Goal: Task Accomplishment & Management: Manage account settings

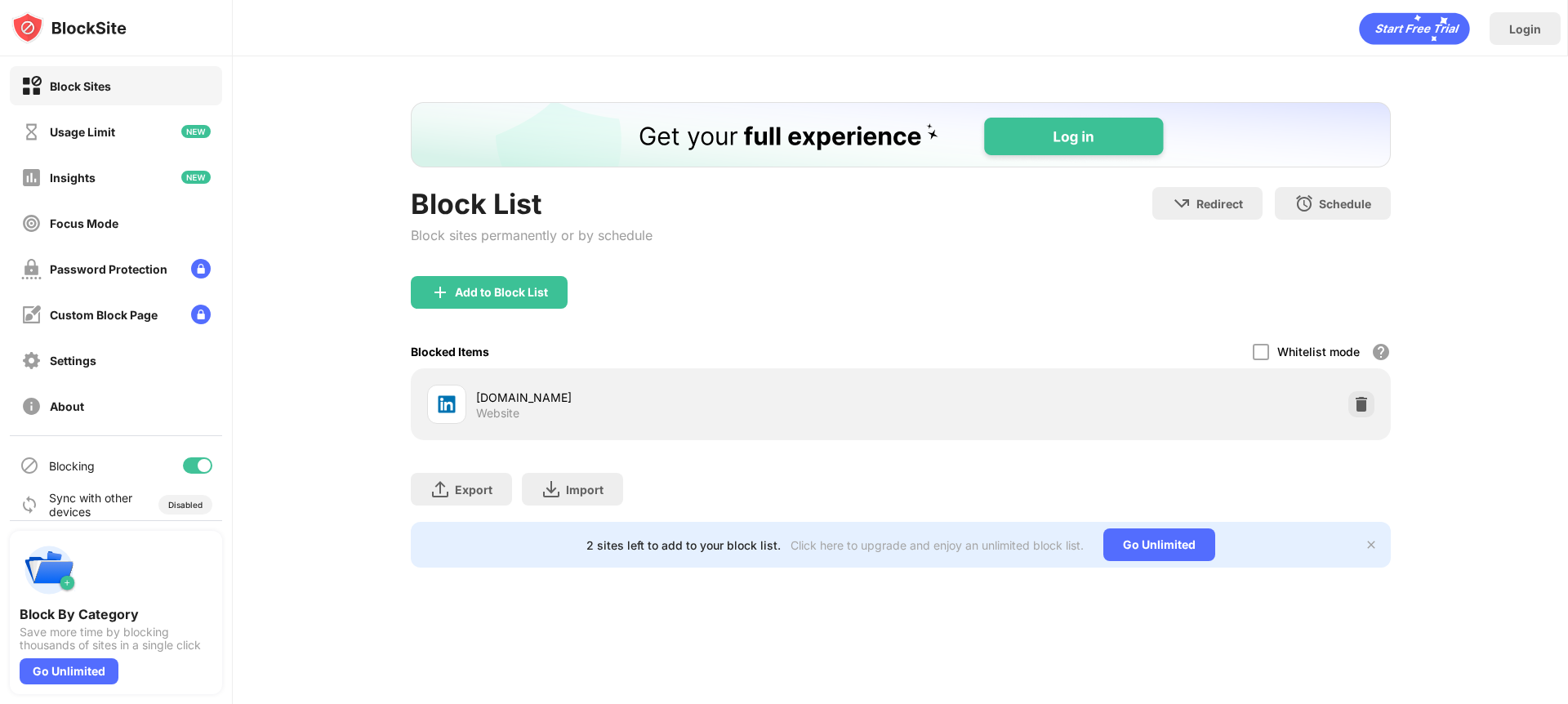
click at [876, 404] on div "linkedin.com" at bounding box center [688, 398] width 424 height 17
click at [1259, 403] on div "linkedin.com Website" at bounding box center [900, 404] width 960 height 52
click at [742, 543] on div "2 sites left to add to your block list." at bounding box center [684, 545] width 195 height 14
click at [1363, 404] on img at bounding box center [1361, 404] width 16 height 16
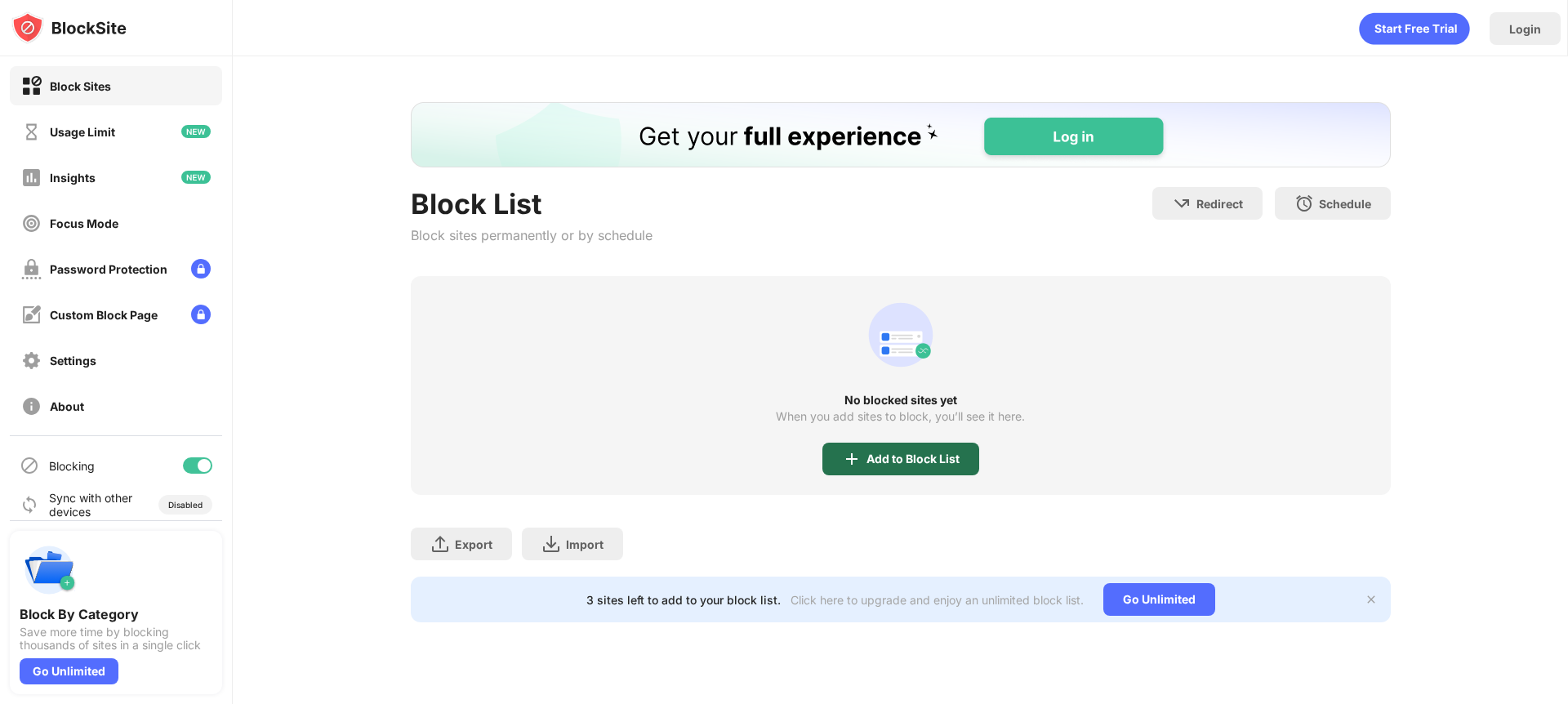
click at [897, 447] on div "Add to Block List" at bounding box center [900, 459] width 156 height 32
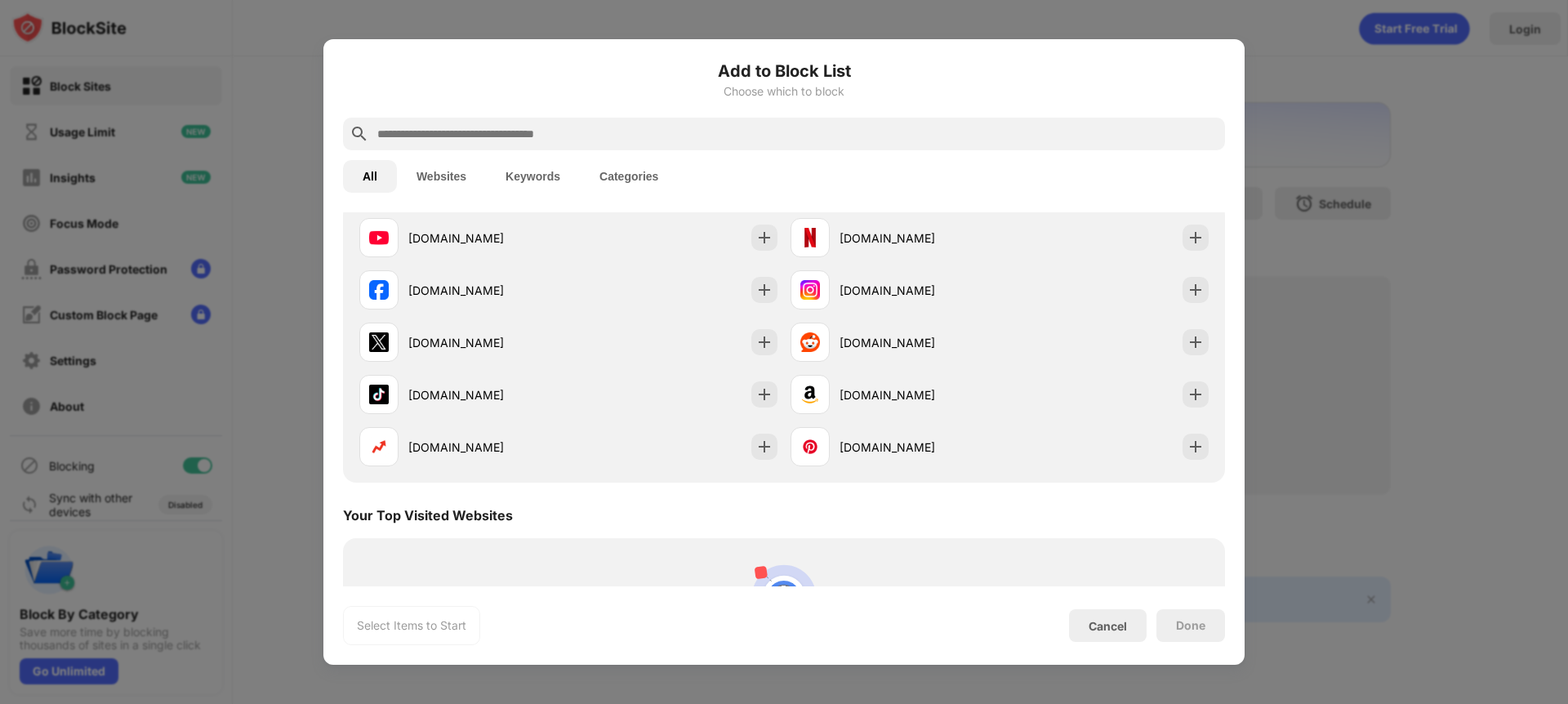
scroll to position [345, 0]
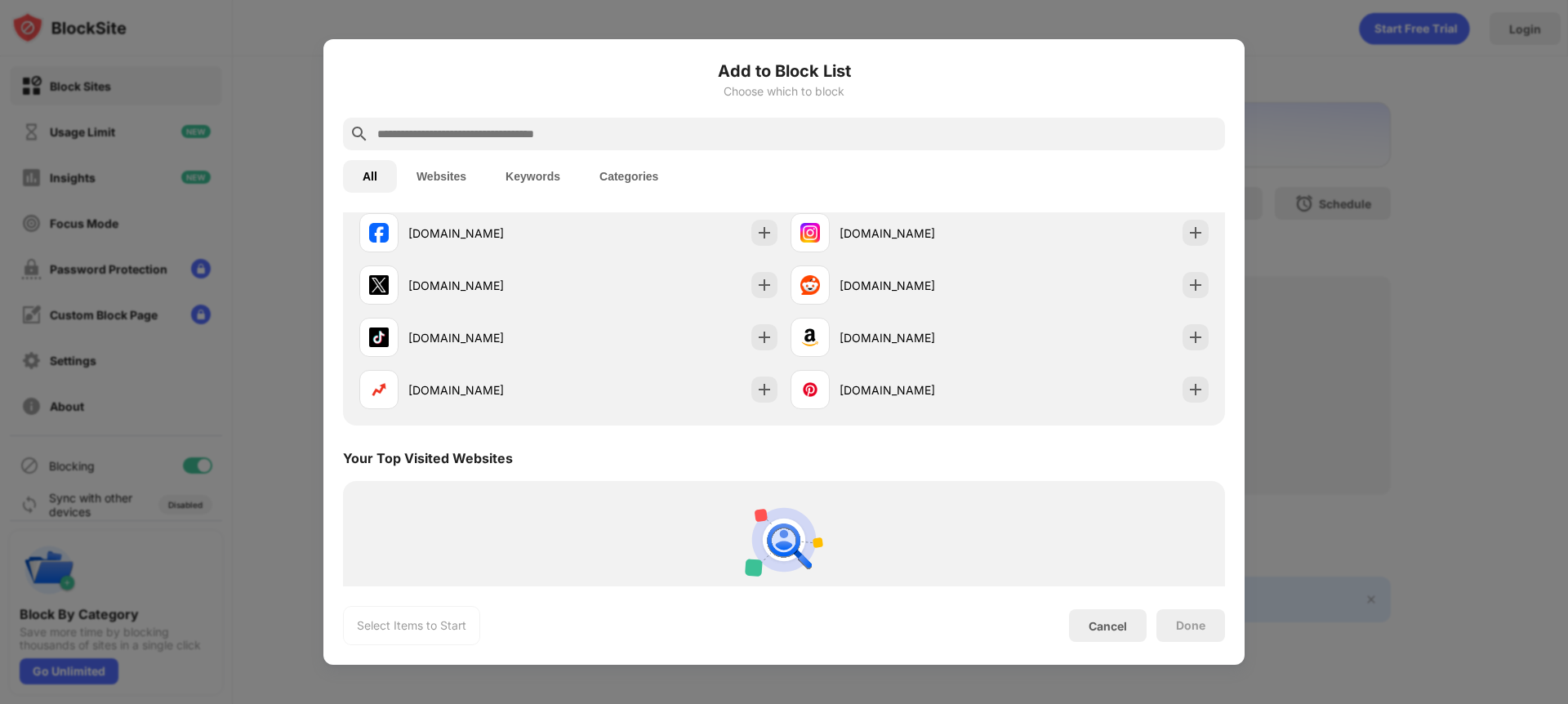
click at [707, 138] on input "text" at bounding box center [797, 134] width 843 height 20
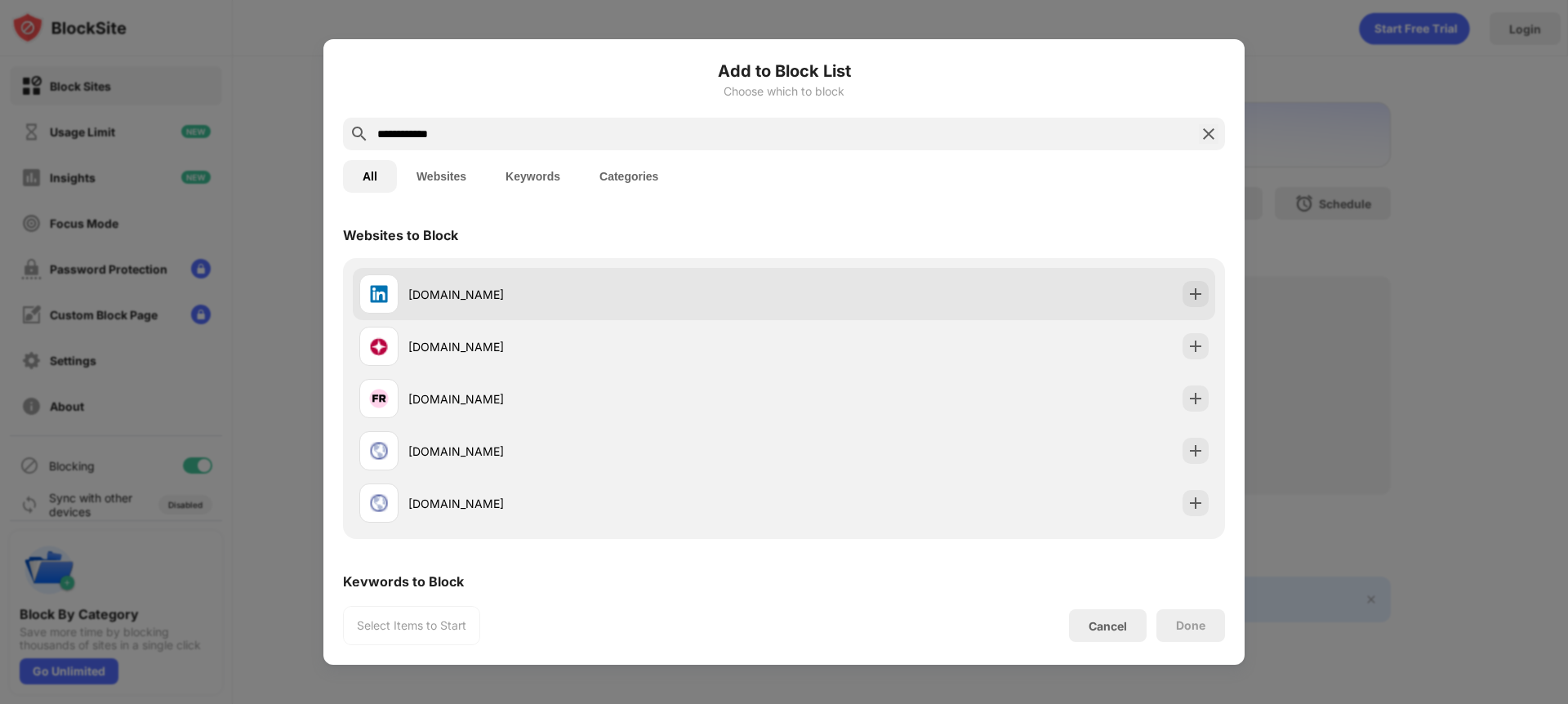
type input "**********"
click at [560, 290] on div "linkedin.com" at bounding box center [596, 295] width 376 height 17
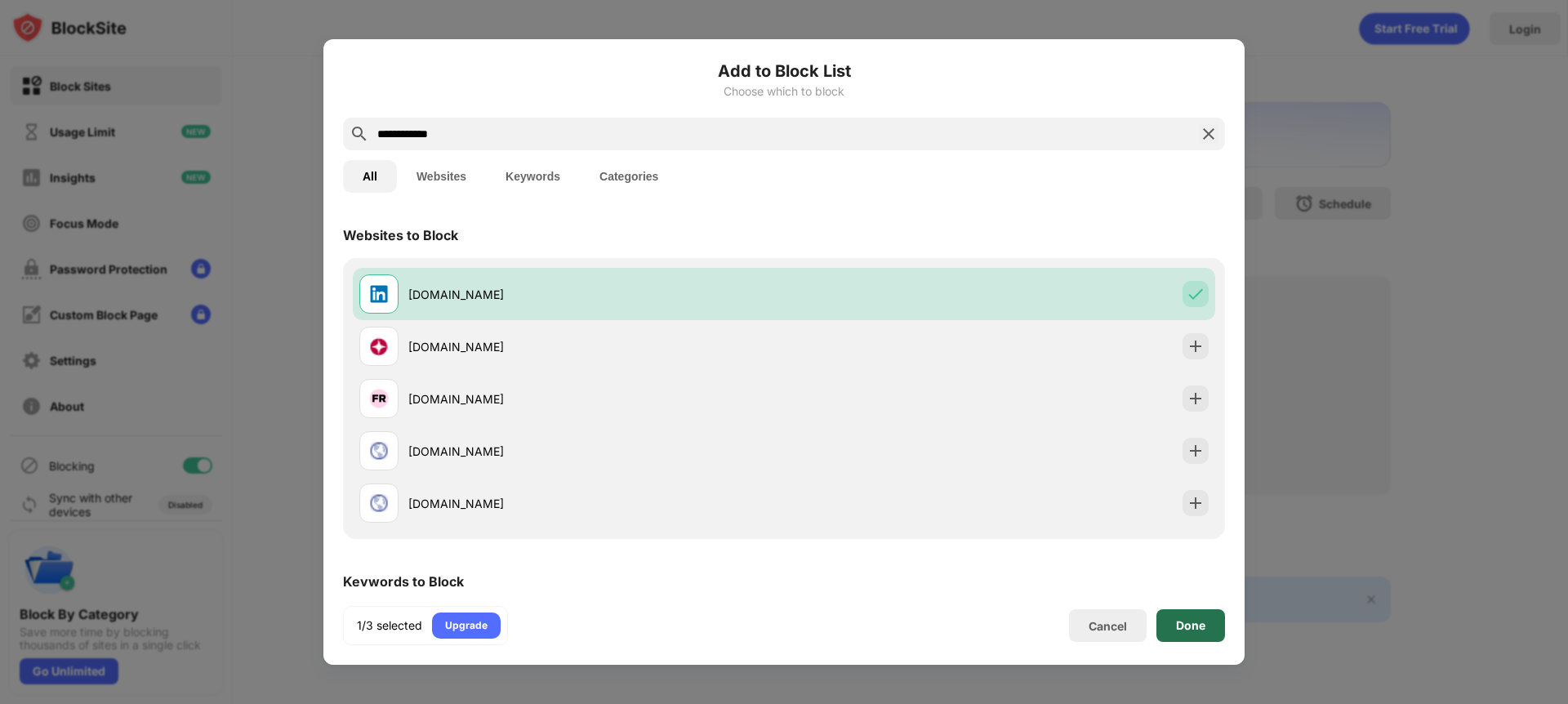
click at [1186, 629] on div "Done" at bounding box center [1190, 626] width 30 height 13
